Goal: Task Accomplishment & Management: Manage account settings

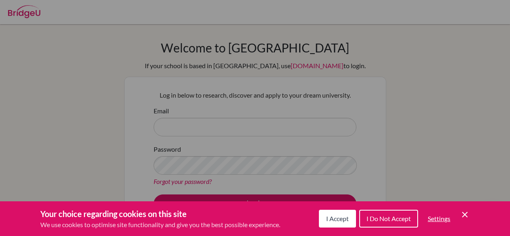
scroll to position [120, 0]
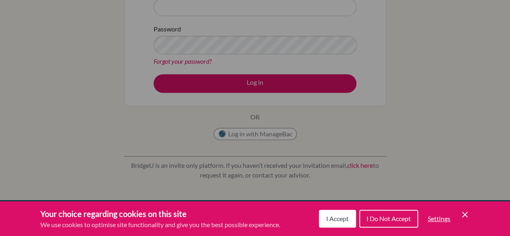
click at [467, 215] on icon "Cookie Control Close Icon" at bounding box center [465, 215] width 10 height 10
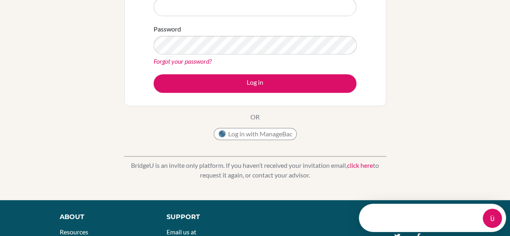
scroll to position [0, 0]
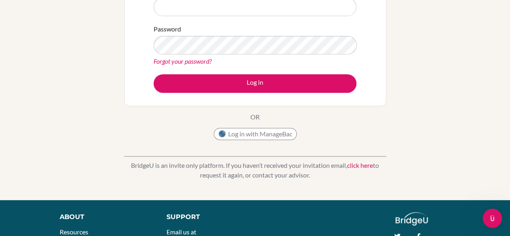
click at [359, 164] on link "click here" at bounding box center [360, 165] width 26 height 8
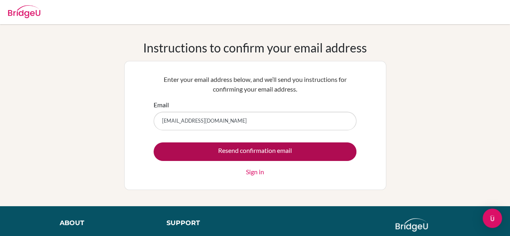
type input "valentinama@marymount.edu.co"
click at [320, 148] on input "Resend confirmation email" at bounding box center [255, 151] width 203 height 19
